Goal: Information Seeking & Learning: Learn about a topic

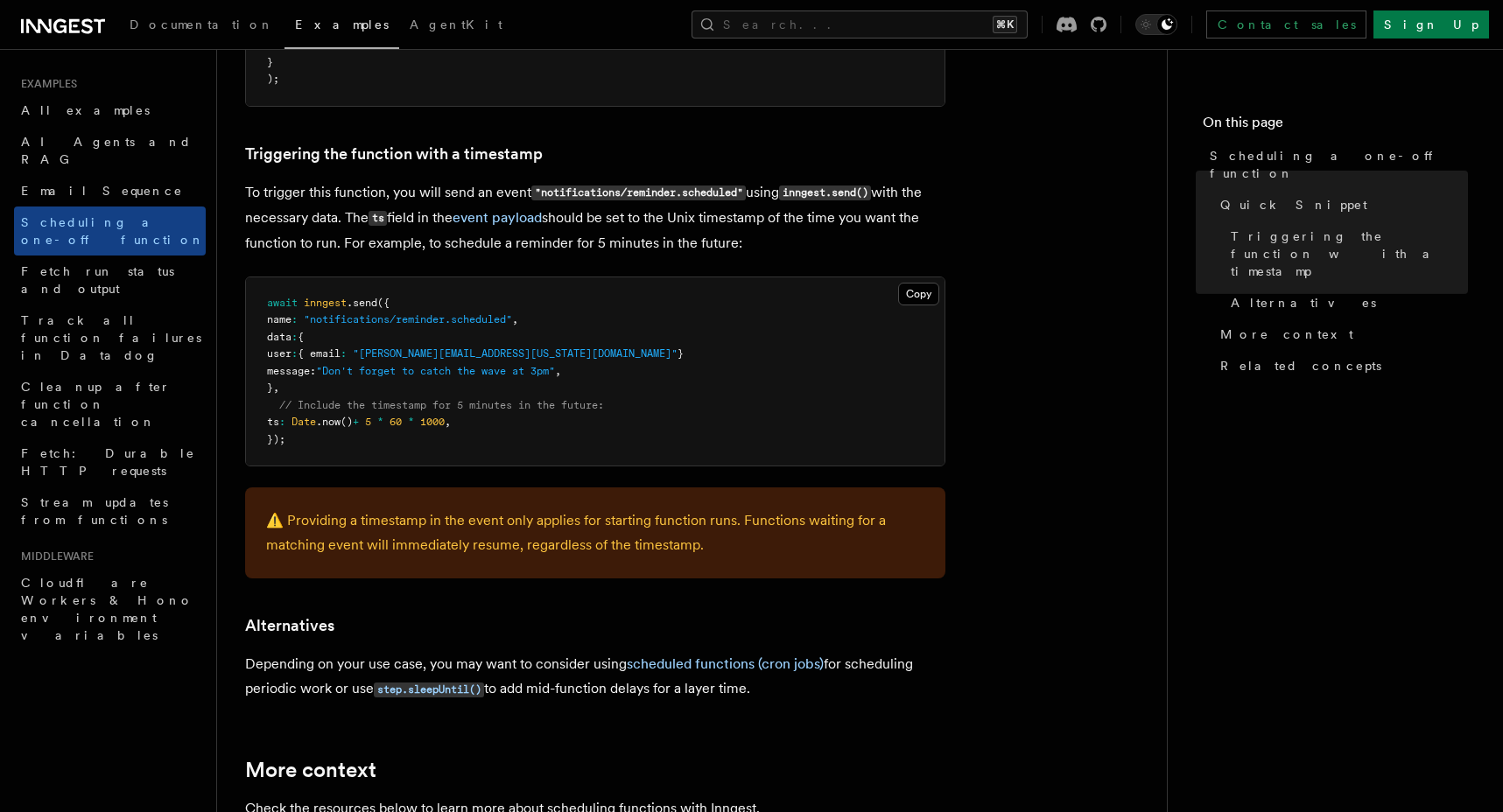
scroll to position [661, 0]
click at [103, 214] on span "Scheduling a one-off function" at bounding box center [112, 230] width 185 height 35
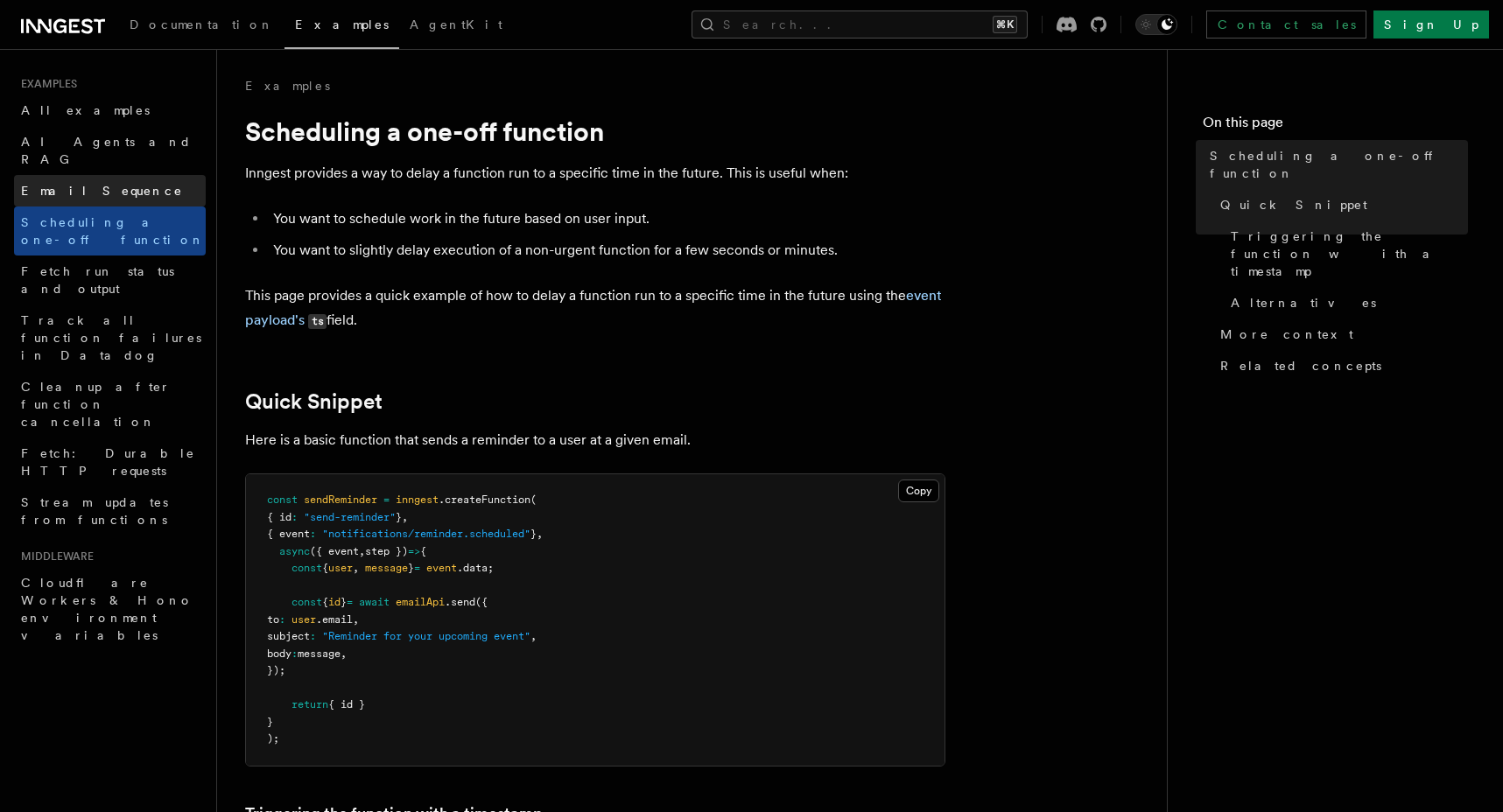
click at [84, 184] on span "Email Sequence" at bounding box center [101, 190] width 162 height 14
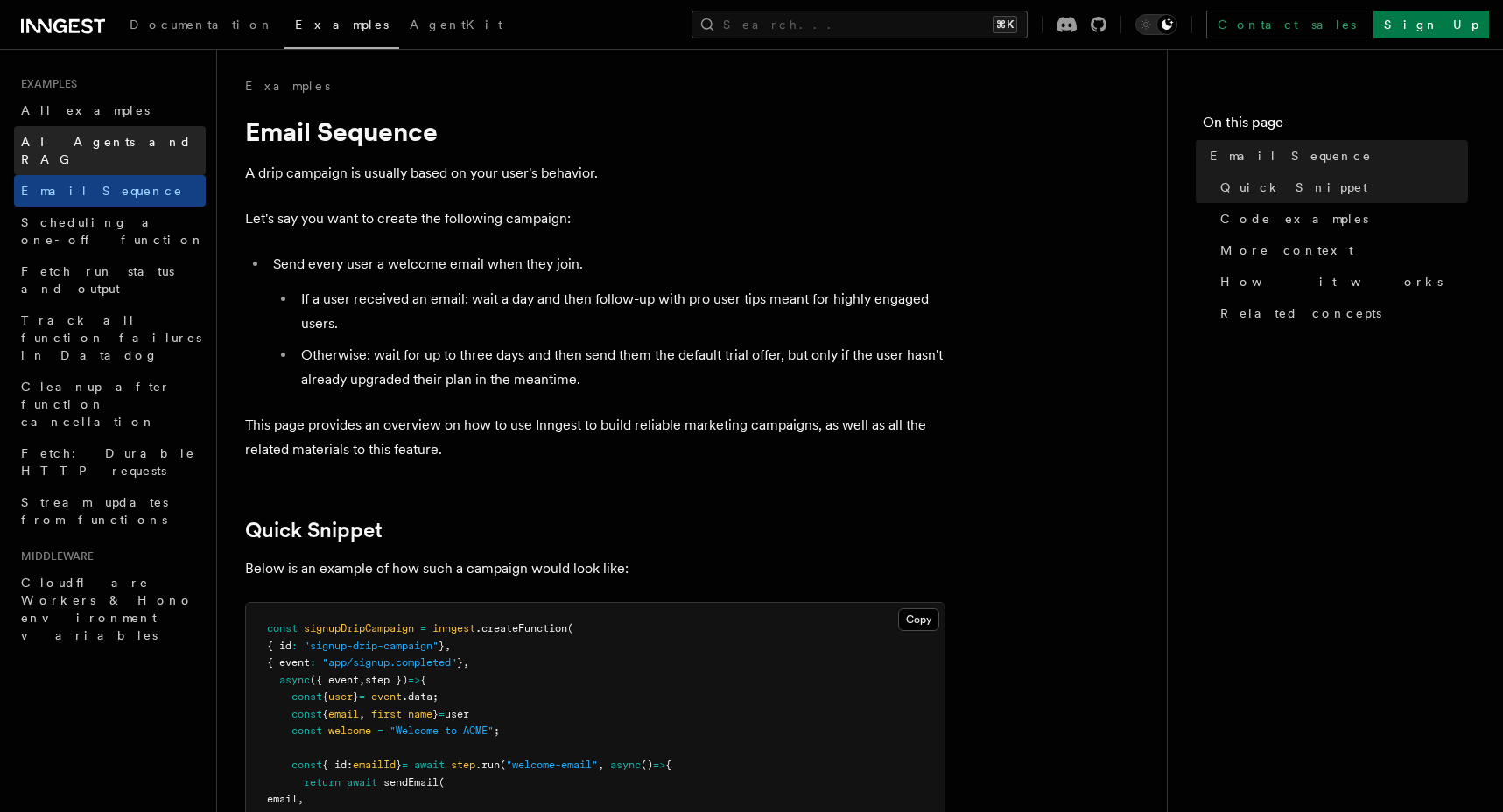
click at [73, 149] on span "AI Agents and RAG" at bounding box center [106, 151] width 171 height 32
